Goal: Task Accomplishment & Management: Use online tool/utility

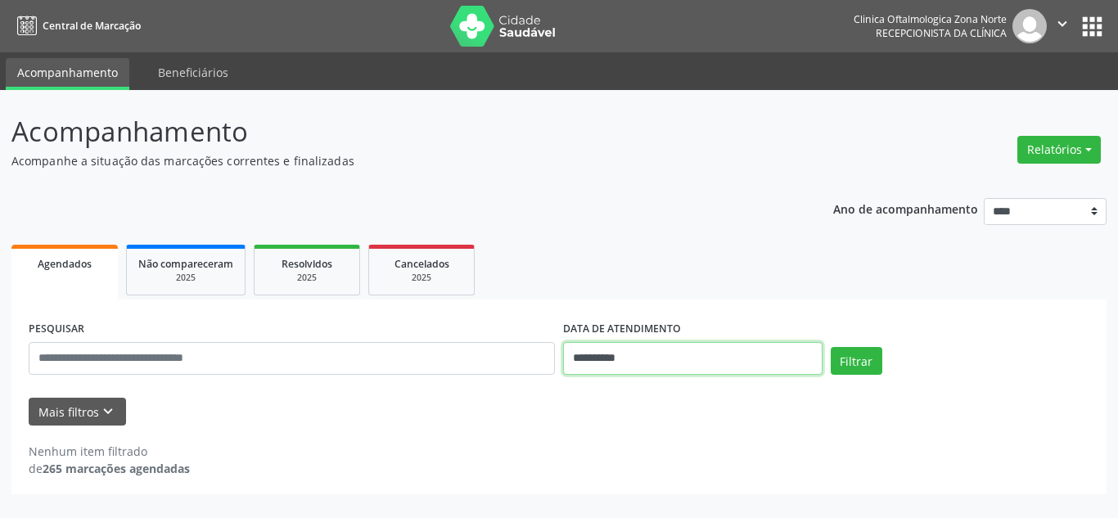
click at [652, 345] on input "**********" at bounding box center [692, 358] width 259 height 33
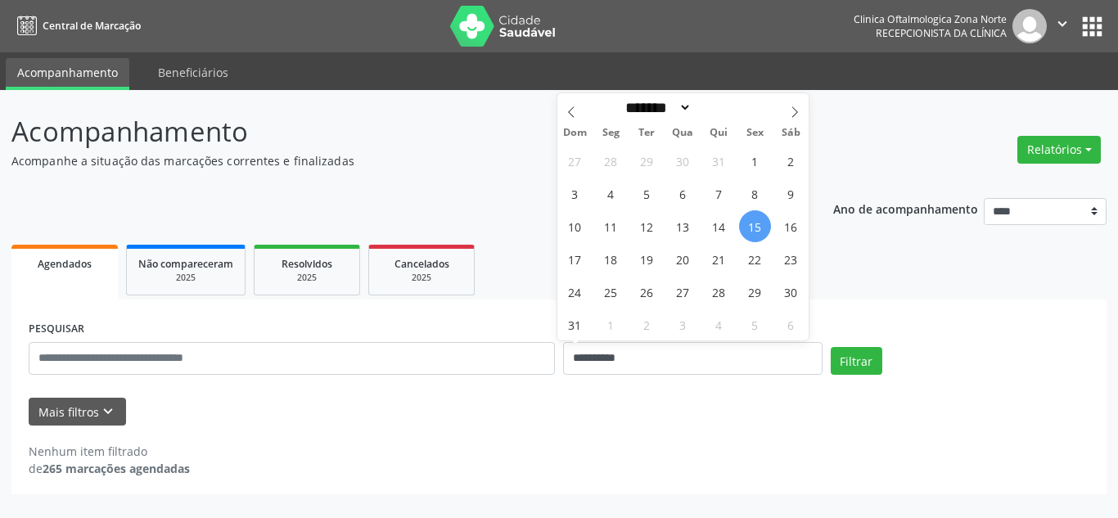
select select "*"
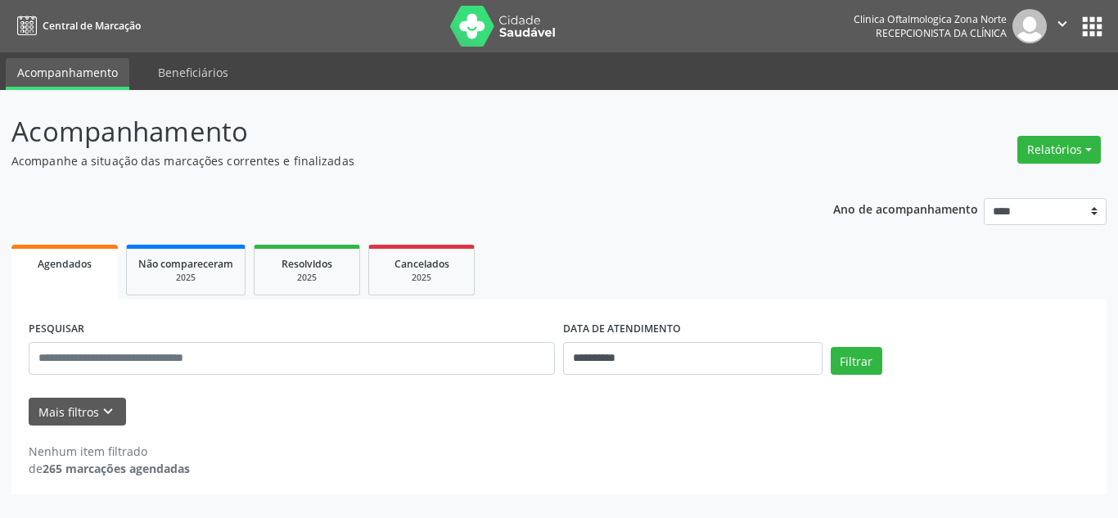
click at [727, 440] on div "Nenhum item filtrado de 265 marcações agendadas" at bounding box center [559, 452] width 1061 height 52
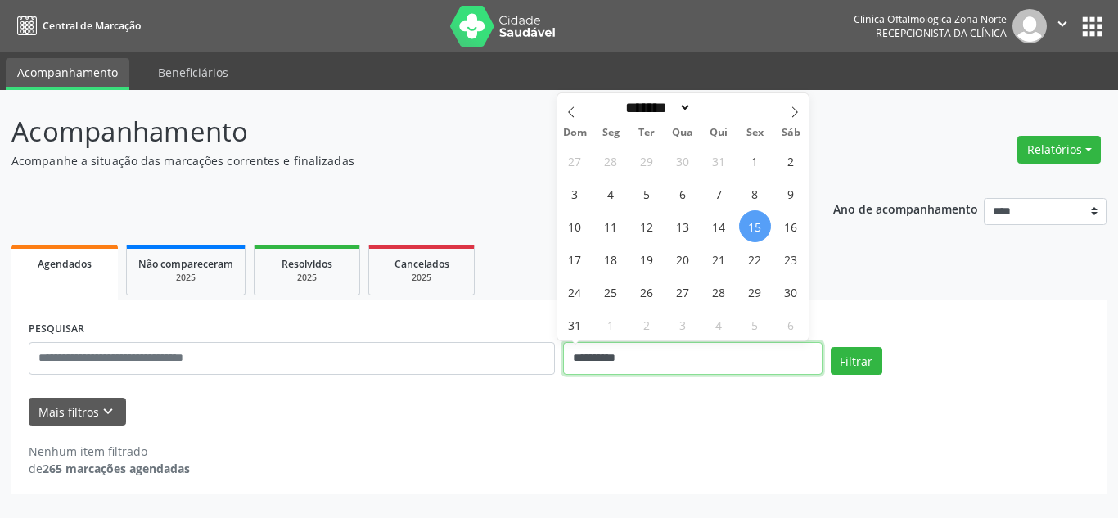
click at [702, 356] on input "**********" at bounding box center [692, 358] width 259 height 33
click at [757, 296] on span "29" at bounding box center [755, 292] width 32 height 32
type input "**********"
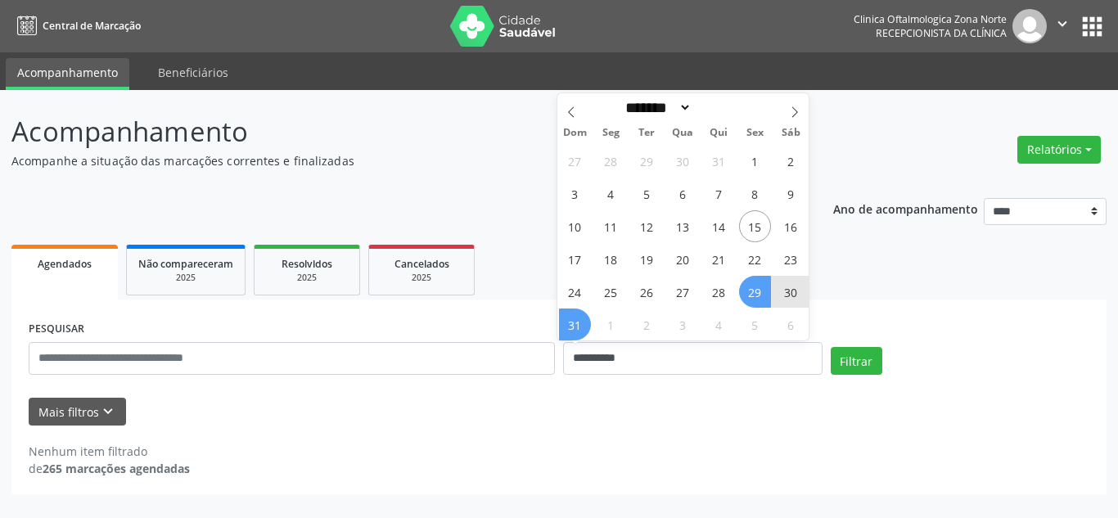
click at [578, 327] on span "31" at bounding box center [575, 325] width 32 height 32
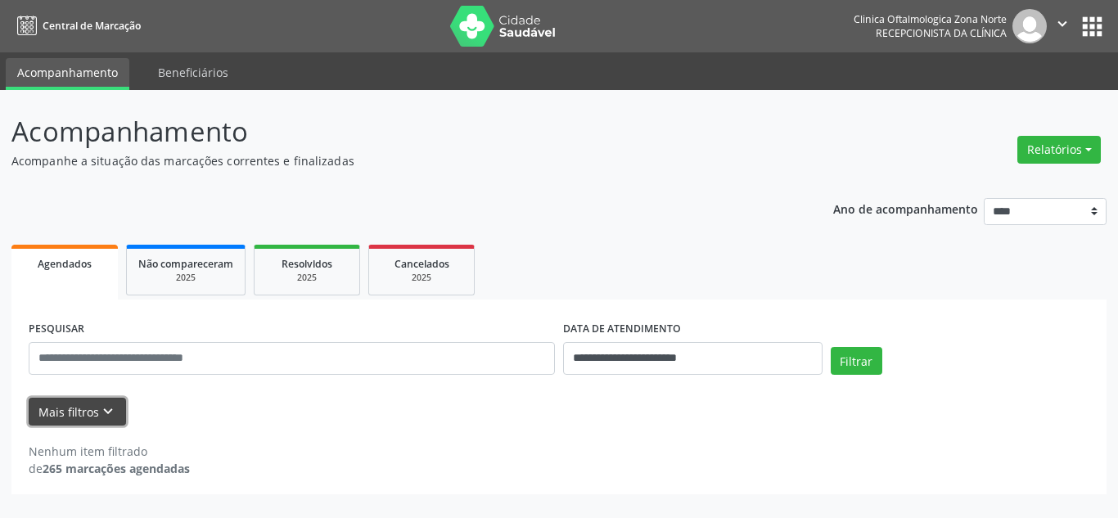
click at [113, 405] on icon "keyboard_arrow_down" at bounding box center [108, 412] width 18 height 18
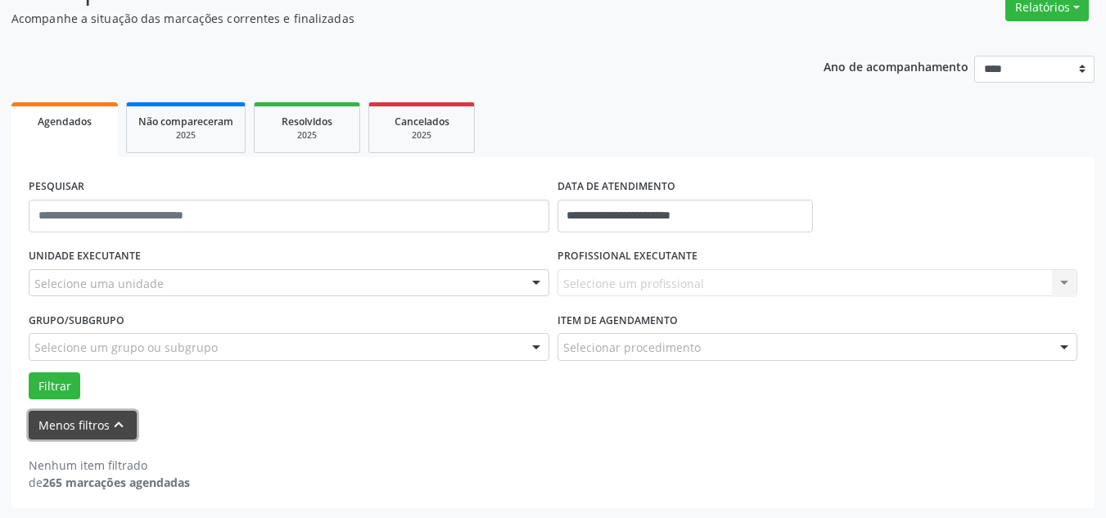
scroll to position [144, 0]
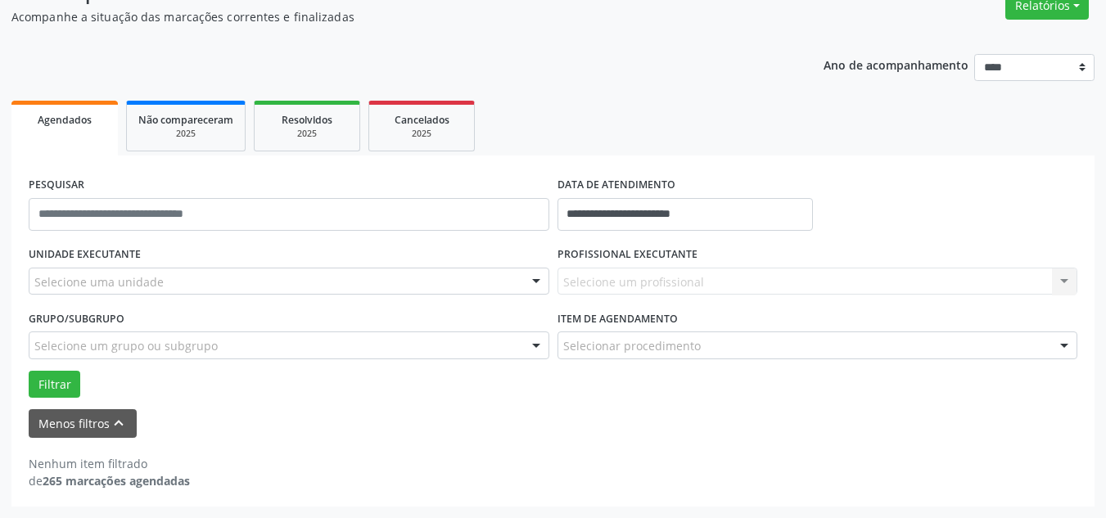
click at [208, 285] on div "Selecione uma unidade" at bounding box center [289, 282] width 521 height 28
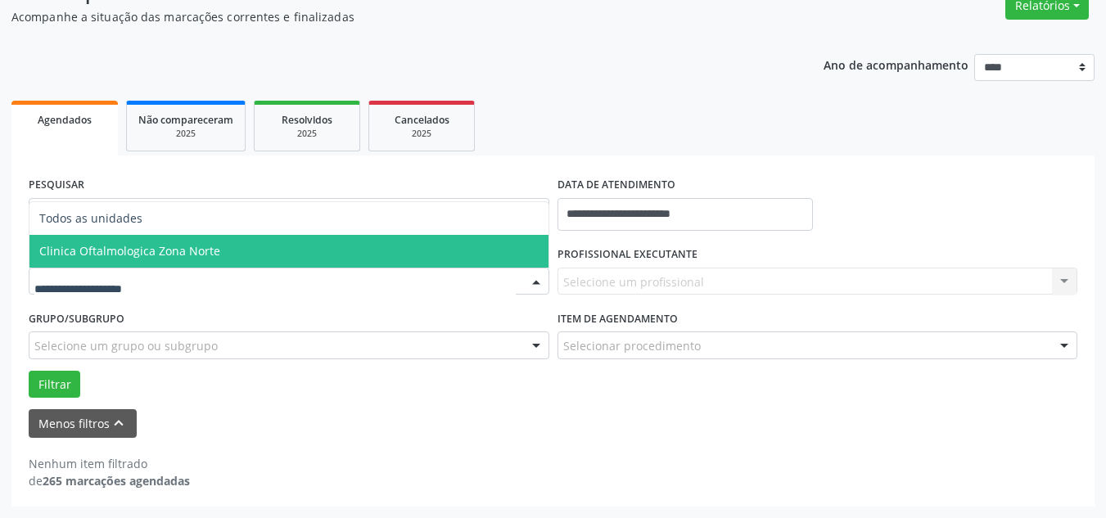
click at [237, 241] on span "Clinica Oftalmologica Zona Norte" at bounding box center [288, 251] width 519 height 33
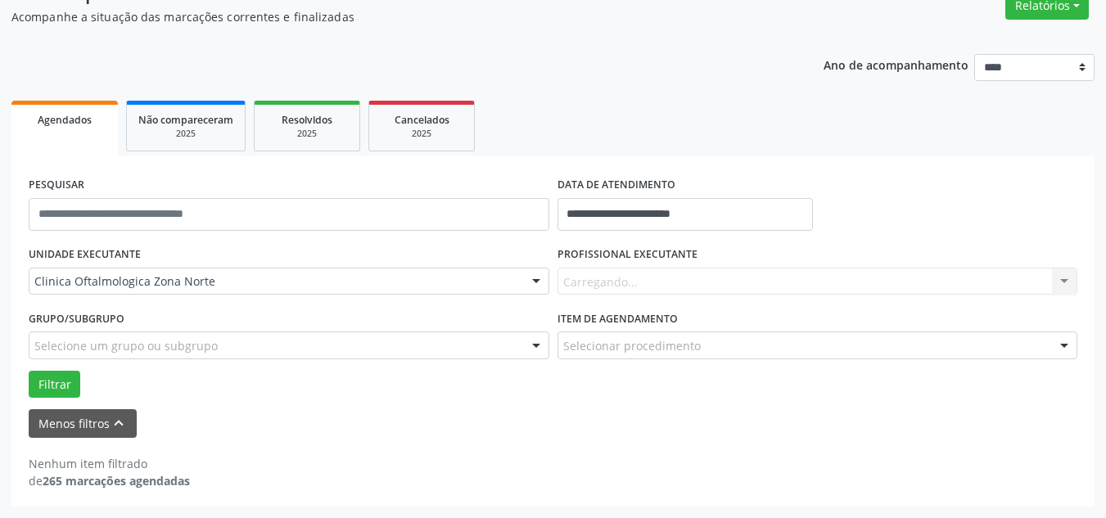
click at [612, 272] on div "Carregando... Nenhum resultado encontrado para: " " Não há nenhuma opção para s…" at bounding box center [817, 282] width 521 height 28
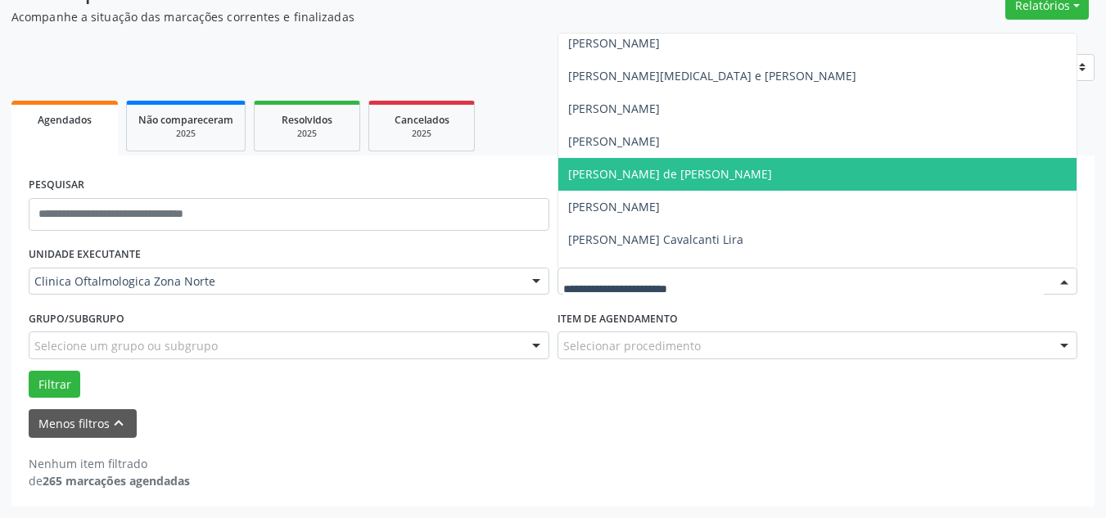
scroll to position [93, 0]
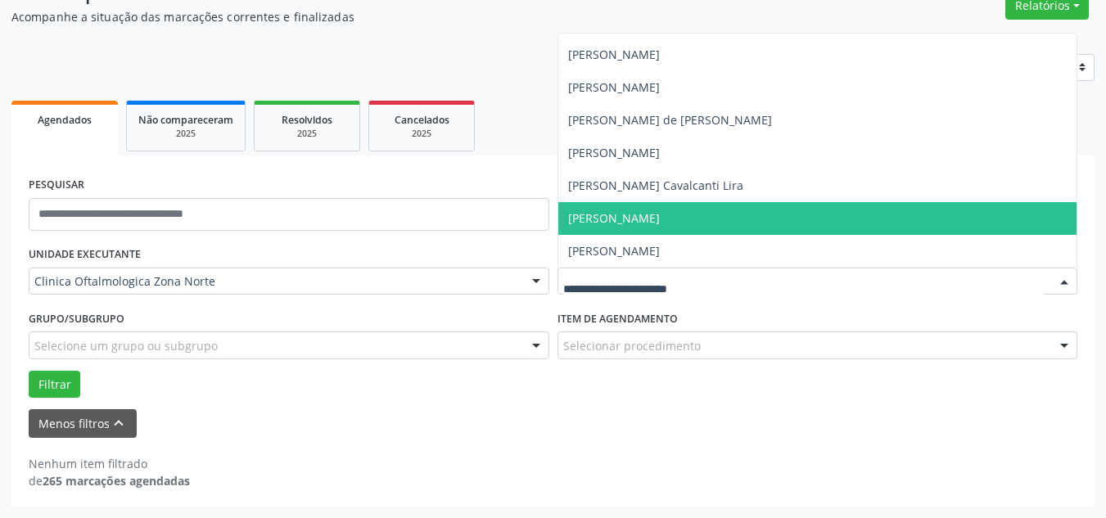
click at [625, 214] on span "[PERSON_NAME]" at bounding box center [614, 218] width 92 height 16
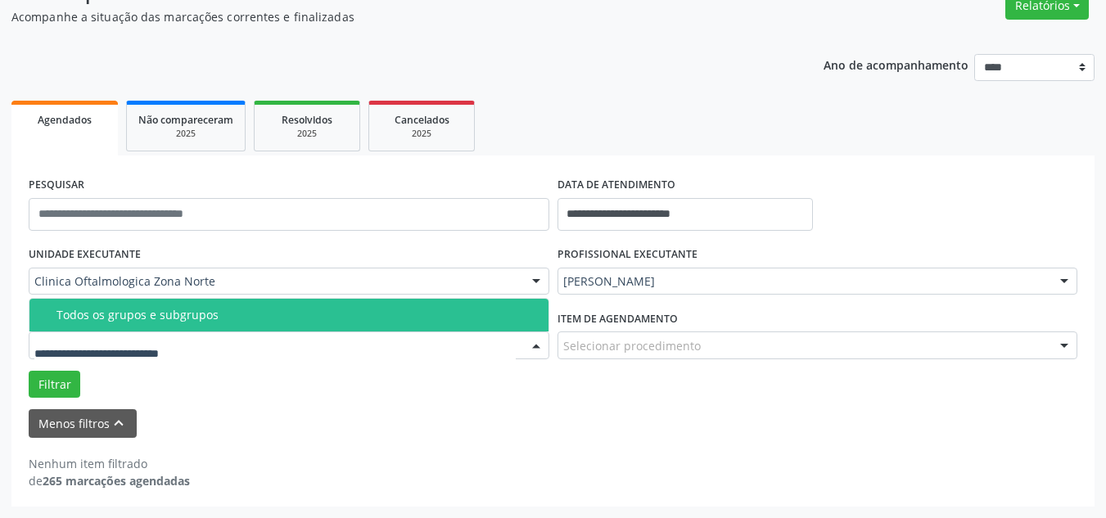
click at [145, 316] on div "Todos os grupos e subgrupos" at bounding box center [297, 315] width 482 height 13
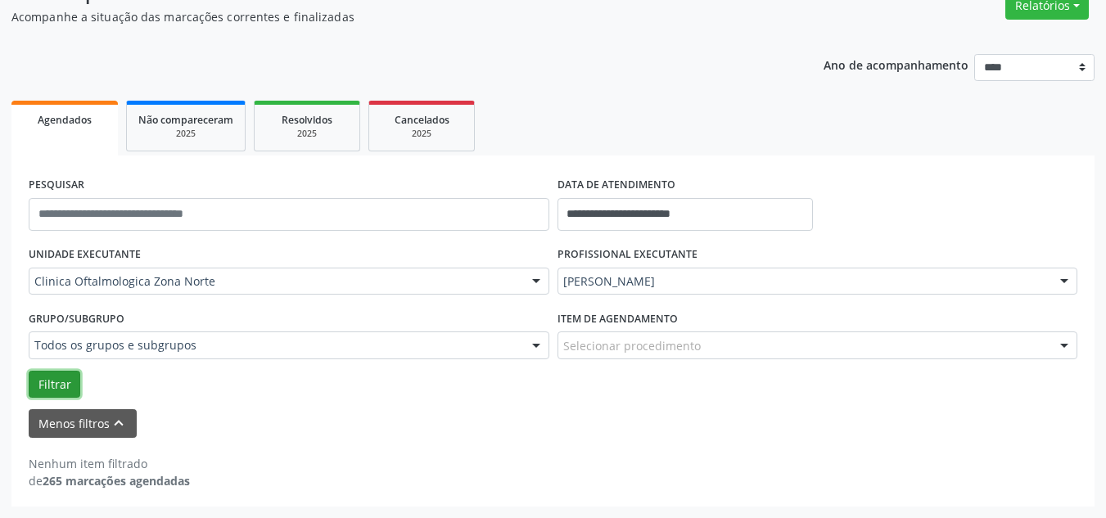
click at [56, 389] on button "Filtrar" at bounding box center [55, 385] width 52 height 28
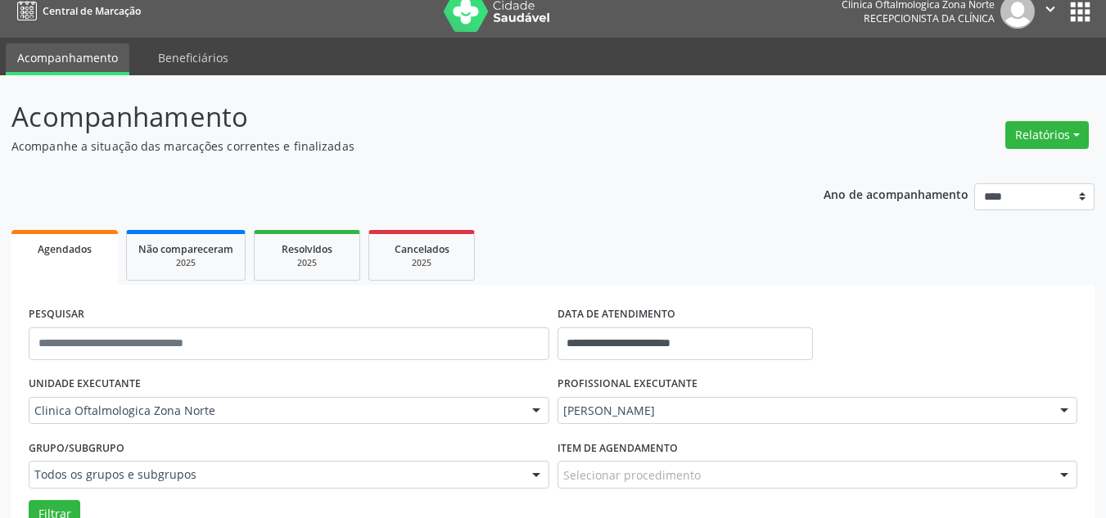
scroll to position [0, 0]
